Goal: Task Accomplishment & Management: Manage account settings

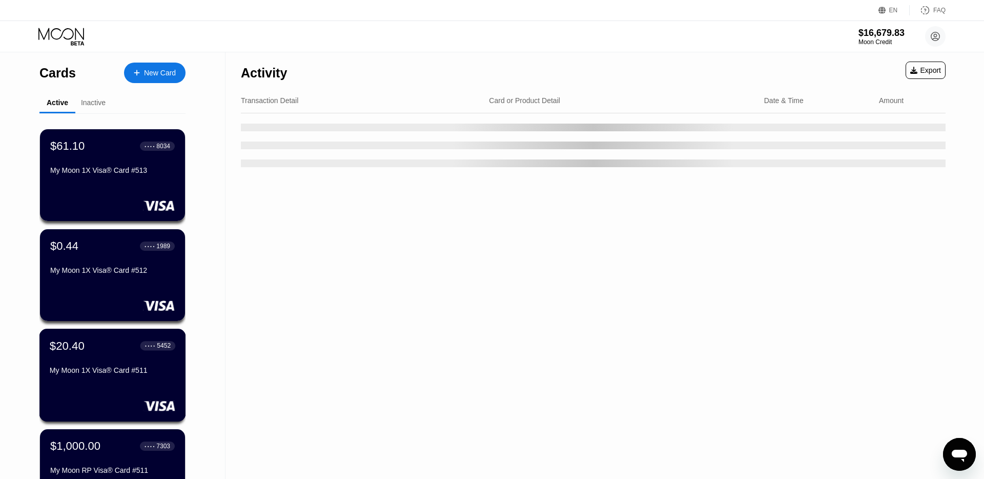
click at [140, 362] on div "$20.40 ● ● ● ● 5452 My Moon 1X Visa® Card #511" at bounding box center [113, 358] width 126 height 39
click at [112, 186] on div "$61.10 ● ● ● ● 8034 My Moon 1X Visa® Card #513" at bounding box center [112, 175] width 147 height 93
